Goal: Find specific page/section: Find specific page/section

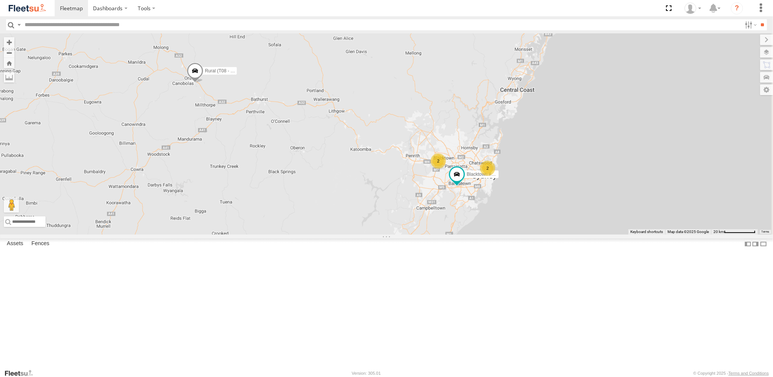
drag, startPoint x: 591, startPoint y: 254, endPoint x: 547, endPoint y: 255, distance: 43.6
click at [547, 235] on div "2 Rural (T08 - Matt) Blacktown #1 (T09 - [PERSON_NAME]) 2" at bounding box center [386, 133] width 773 height 201
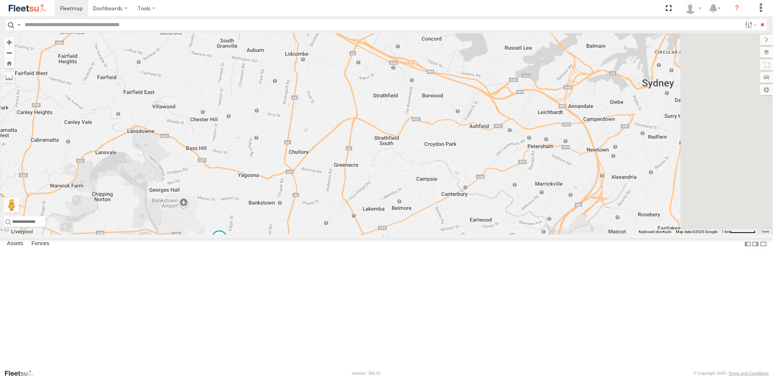
drag, startPoint x: 379, startPoint y: 230, endPoint x: 362, endPoint y: 311, distance: 82.9
click at [362, 235] on div "Rural (T08 - Matt) Blacktown #1 (T09 - [PERSON_NAME]) Brookvale (T10 - [PERSON_…" at bounding box center [386, 133] width 773 height 201
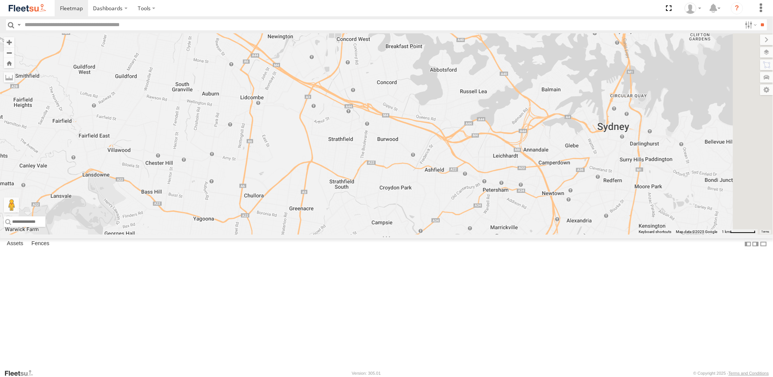
drag, startPoint x: 532, startPoint y: 256, endPoint x: 293, endPoint y: 204, distance: 244.2
click at [293, 204] on div "Rural (T08 - Matt) Blacktown #1 (T09 - [PERSON_NAME]) Brookvale (T10 - [PERSON_…" at bounding box center [386, 133] width 773 height 201
